Goal: Task Accomplishment & Management: Use online tool/utility

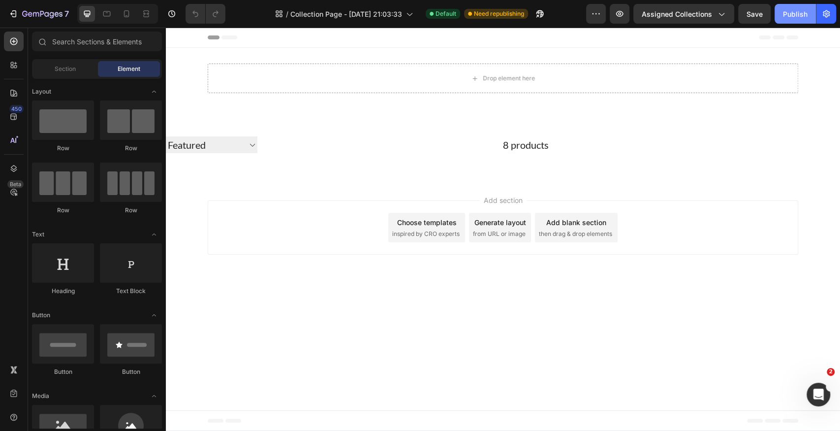
click at [783, 20] on button "Publish" at bounding box center [795, 14] width 41 height 20
click at [713, 20] on button "Assigned Collections" at bounding box center [684, 14] width 101 height 20
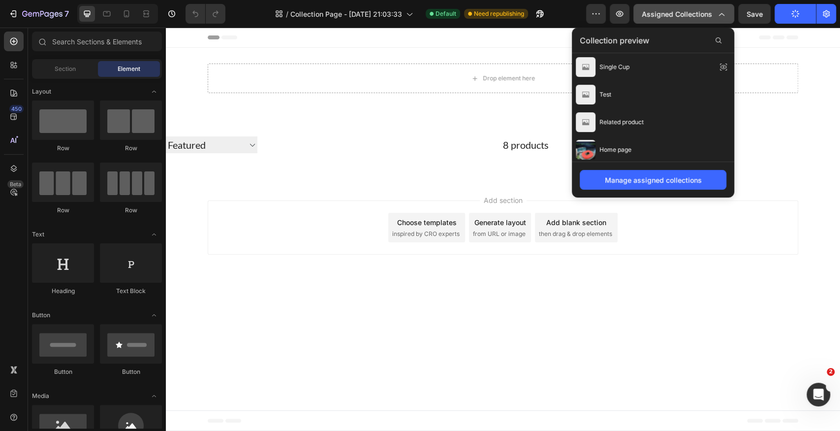
click at [713, 20] on button "Assigned Collections" at bounding box center [684, 14] width 101 height 20
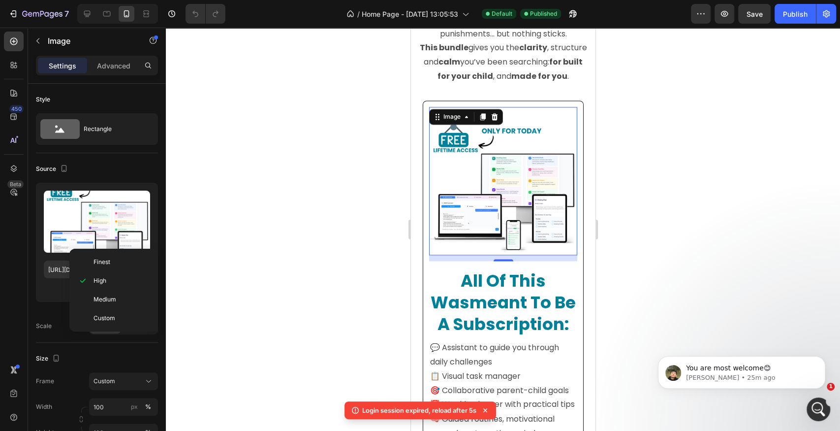
scroll to position [391, 0]
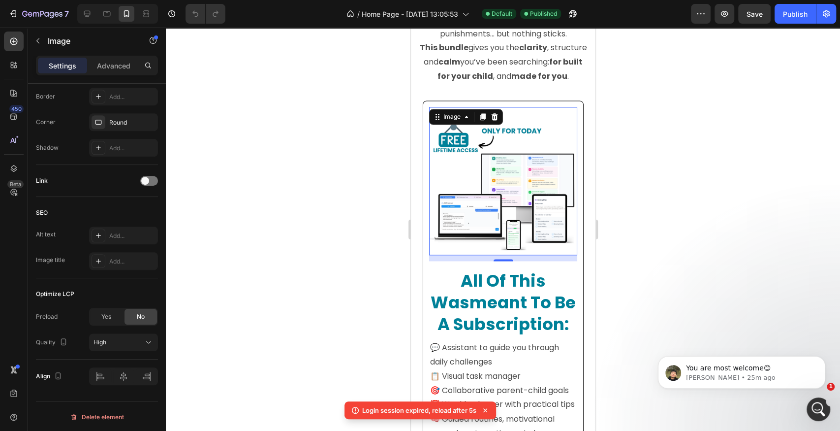
click at [485, 157] on img at bounding box center [503, 181] width 148 height 148
click at [127, 345] on div "High" at bounding box center [124, 342] width 60 height 10
